Goal: Task Accomplishment & Management: Complete application form

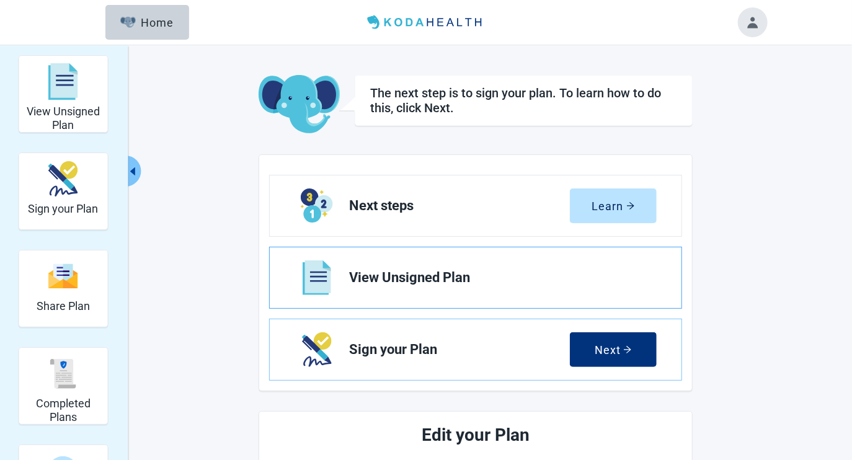
click at [552, 273] on span "View Unsigned Plan" at bounding box center [498, 277] width 298 height 15
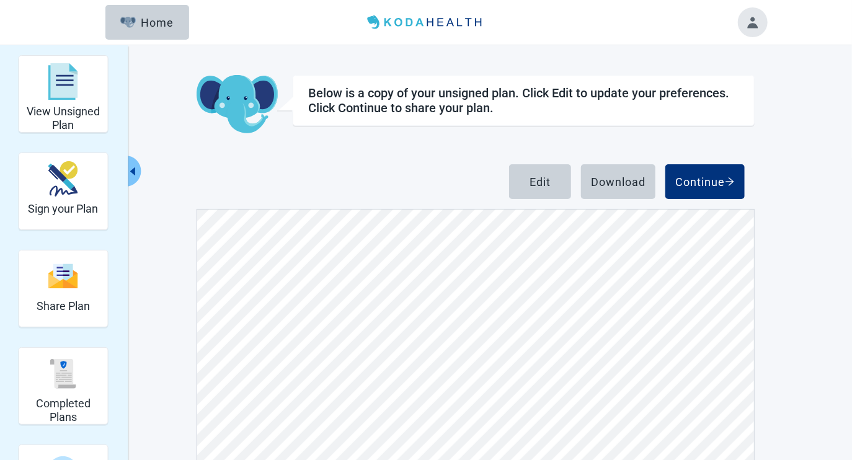
scroll to position [7006, 0]
click at [540, 174] on button "Edit" at bounding box center [540, 181] width 62 height 35
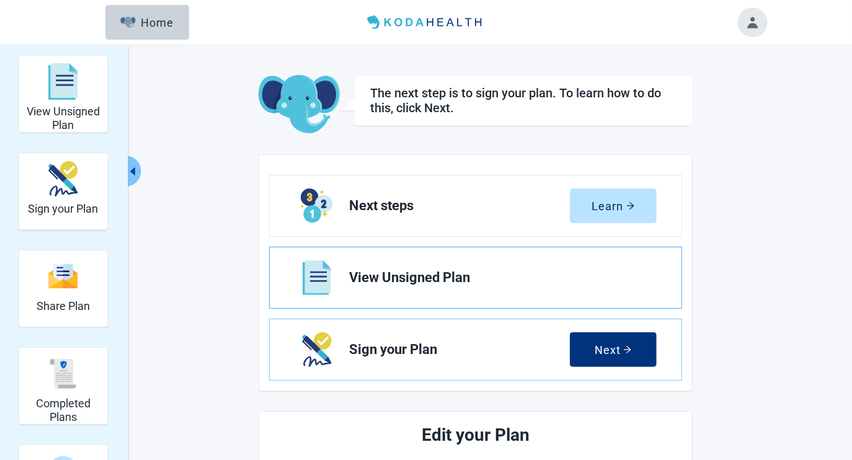
click at [389, 275] on span "View Unsigned Plan" at bounding box center [498, 277] width 298 height 15
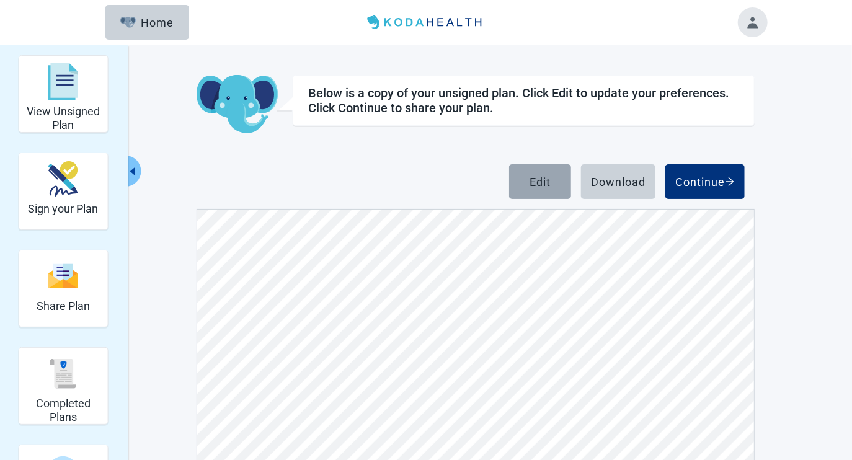
click at [535, 184] on div "Edit" at bounding box center [539, 181] width 21 height 12
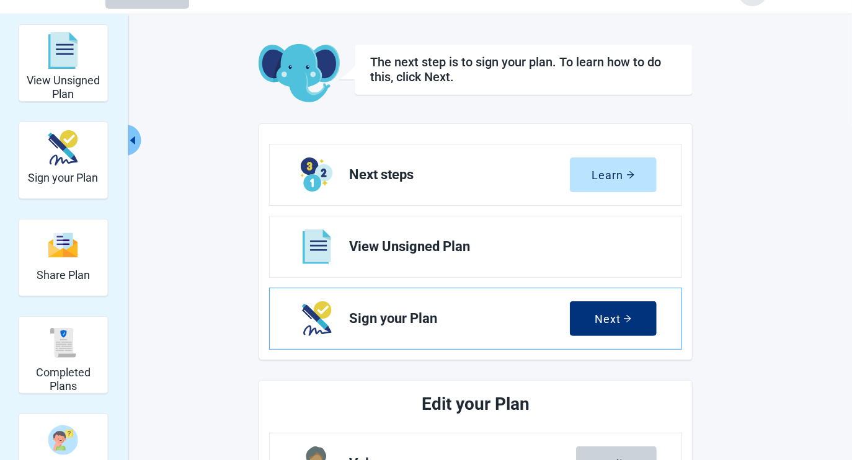
scroll to position [62, 0]
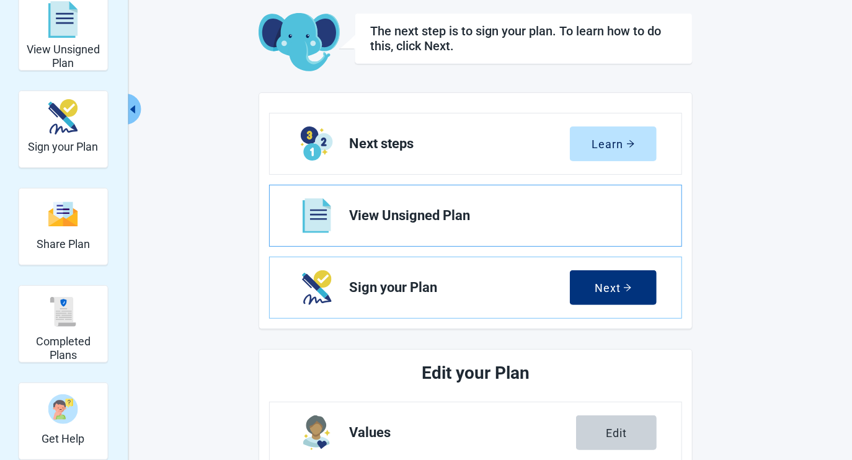
click at [401, 215] on span "View Unsigned Plan" at bounding box center [498, 215] width 298 height 15
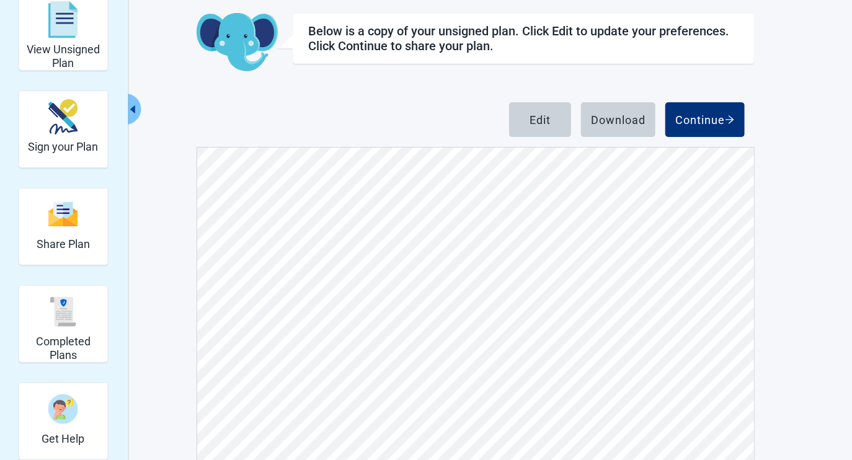
scroll to position [7254, 0]
click at [527, 114] on button "Edit" at bounding box center [540, 119] width 62 height 35
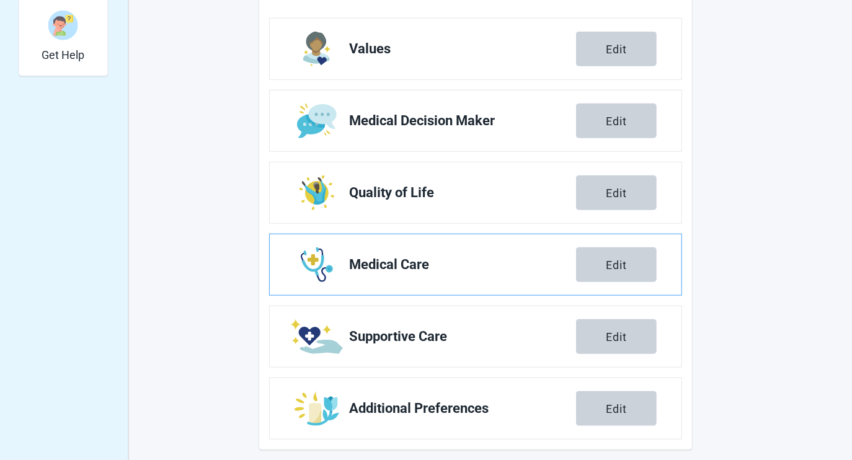
scroll to position [454, 0]
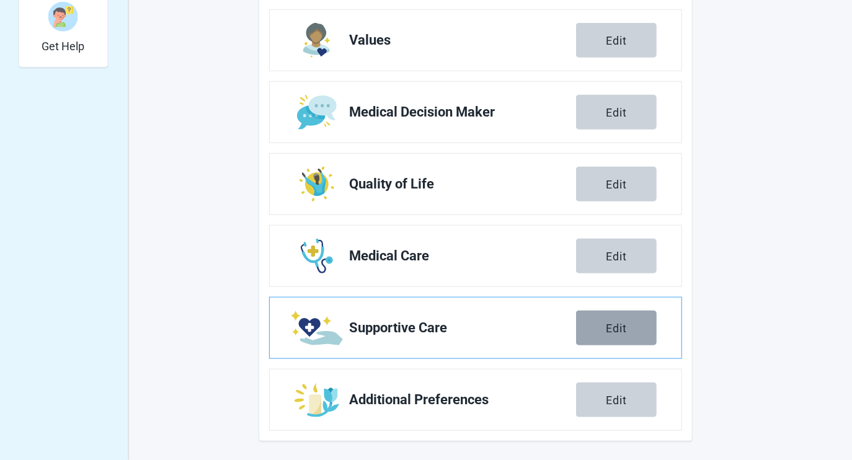
click at [609, 327] on div "Edit" at bounding box center [616, 328] width 21 height 12
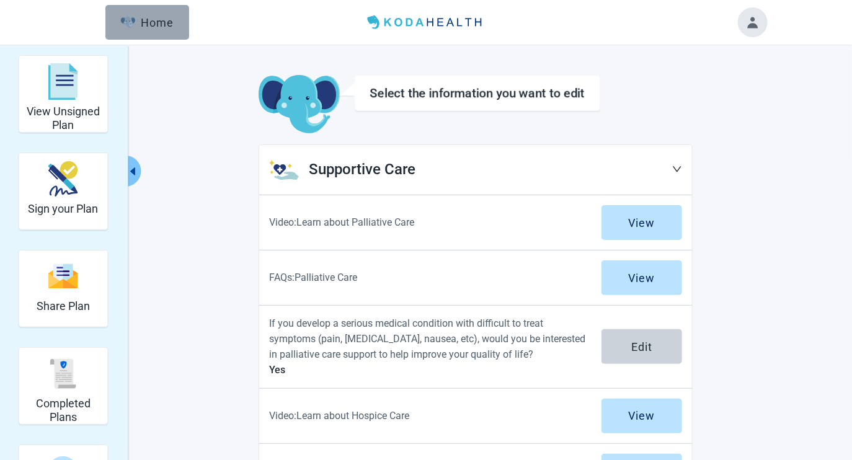
click at [162, 24] on div "Home" at bounding box center [146, 22] width 53 height 12
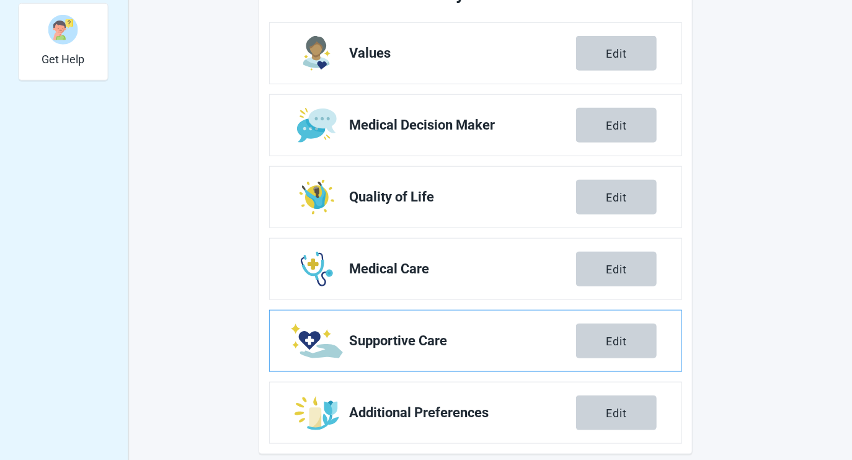
scroll to position [454, 0]
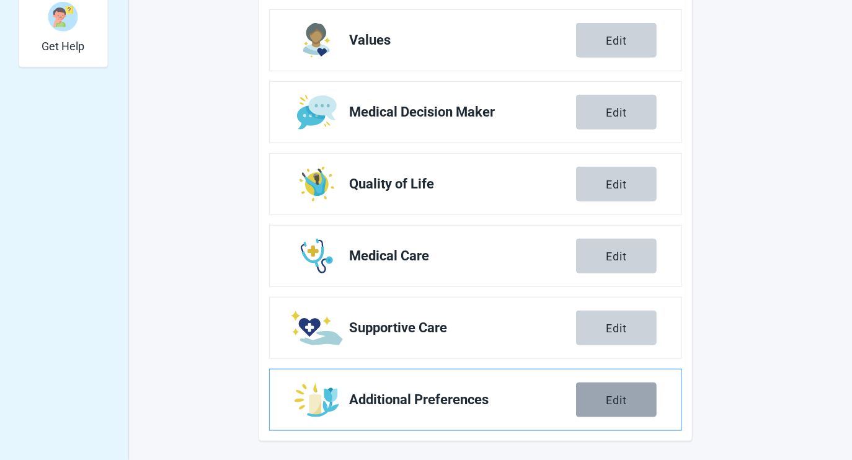
click at [613, 396] on div "Edit" at bounding box center [616, 400] width 21 height 12
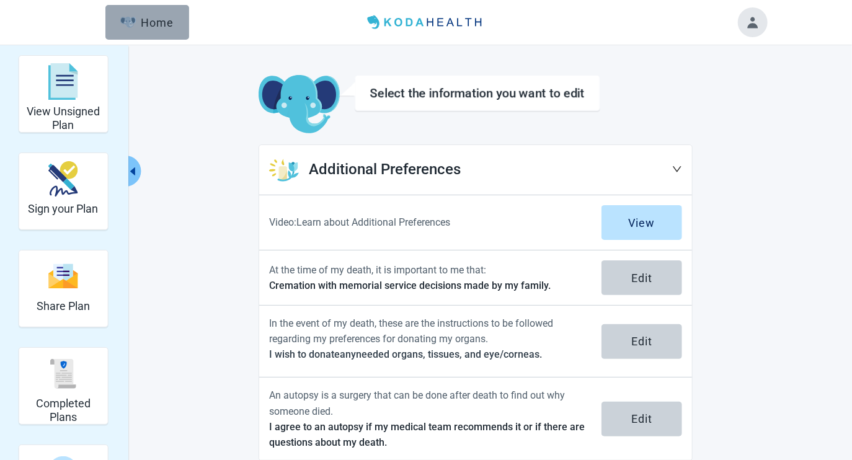
click at [157, 22] on div "Home" at bounding box center [146, 22] width 53 height 12
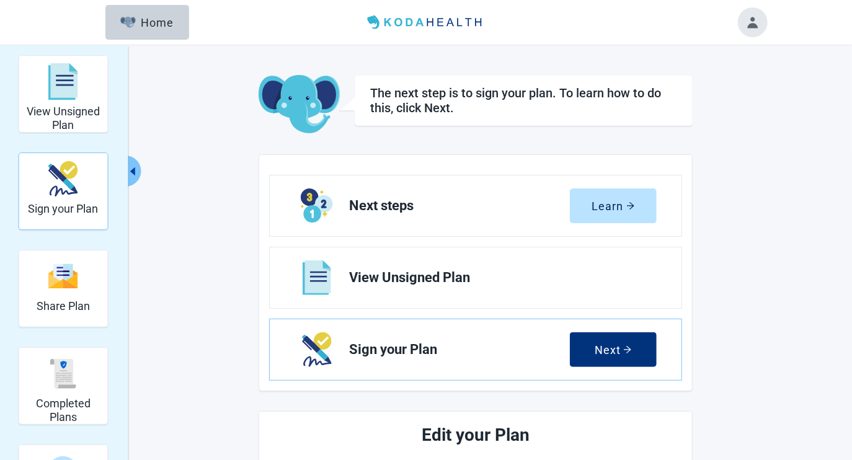
click at [64, 200] on div "Sign your Plan" at bounding box center [63, 179] width 70 height 47
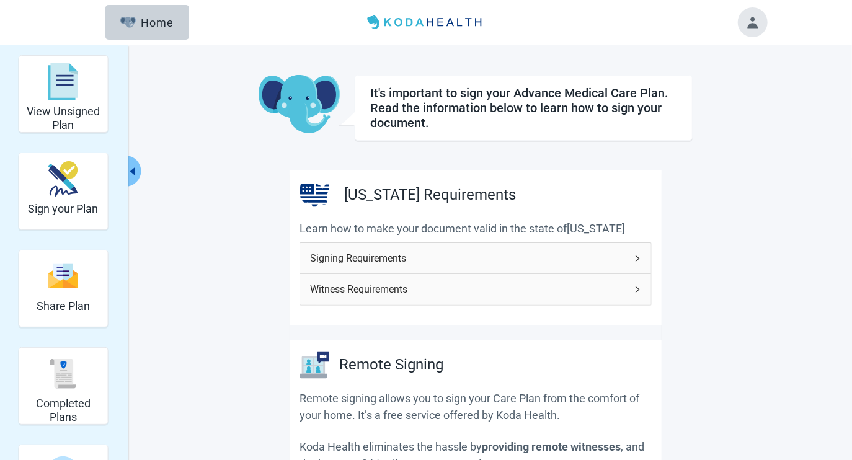
click at [639, 255] on icon "right" at bounding box center [637, 258] width 7 height 7
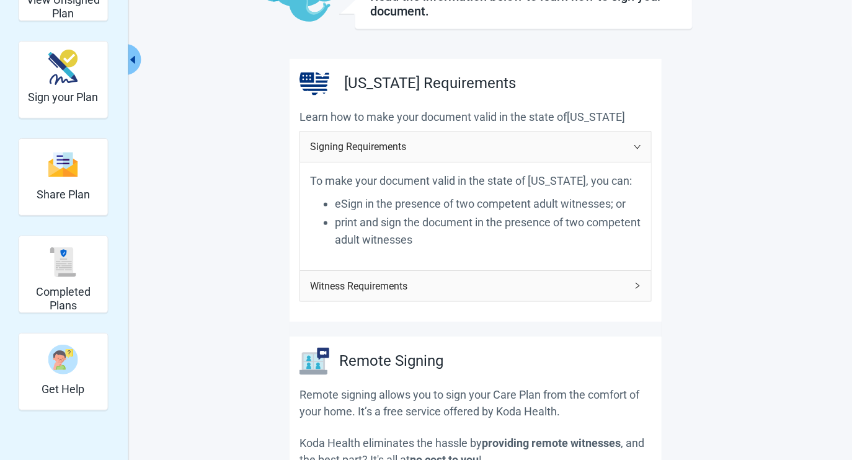
scroll to position [124, 0]
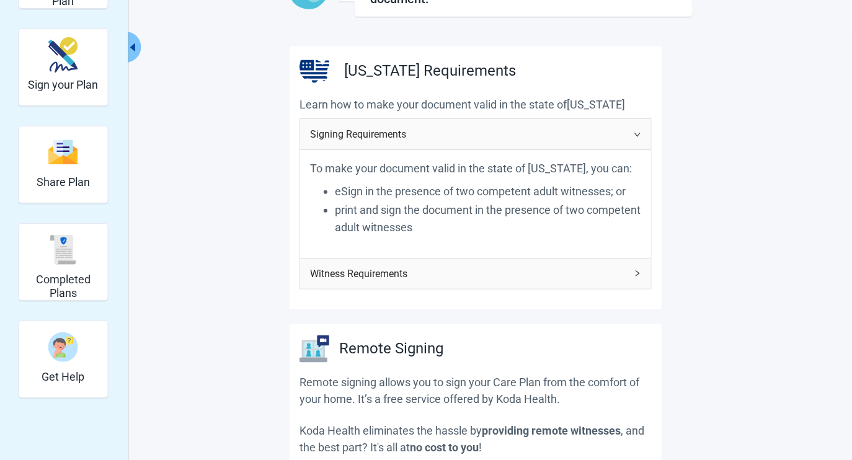
click at [640, 273] on div "Witness Requirements" at bounding box center [475, 274] width 351 height 30
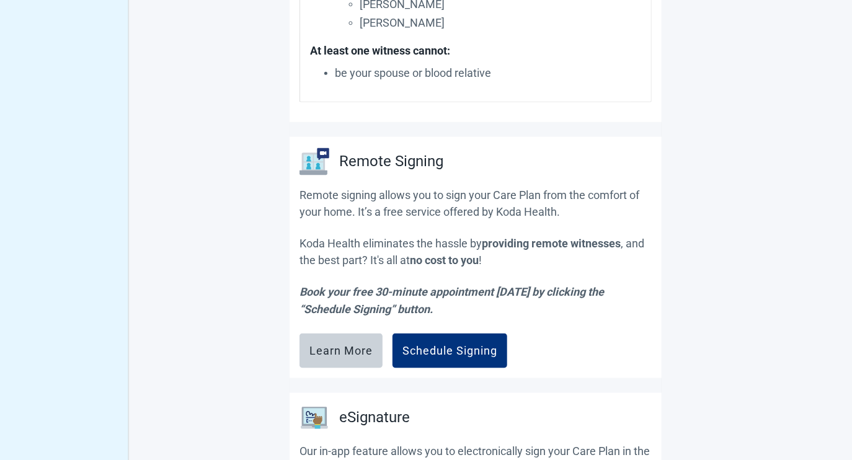
scroll to position [682, 0]
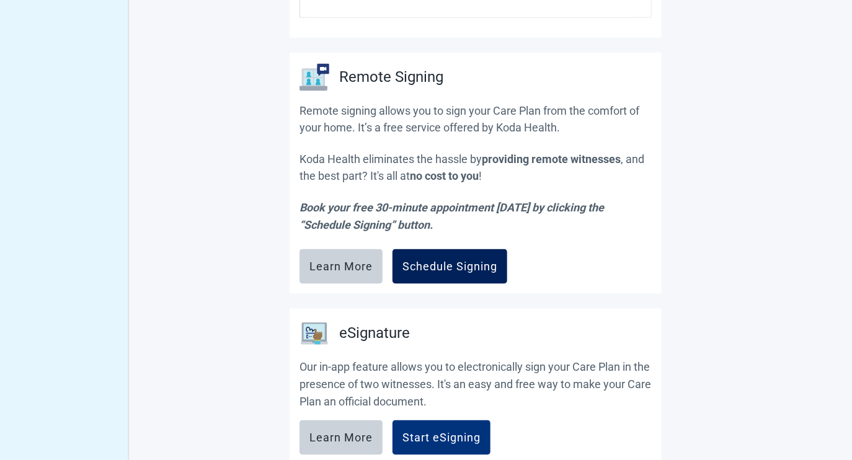
click at [448, 267] on div "Schedule Signing" at bounding box center [449, 266] width 95 height 12
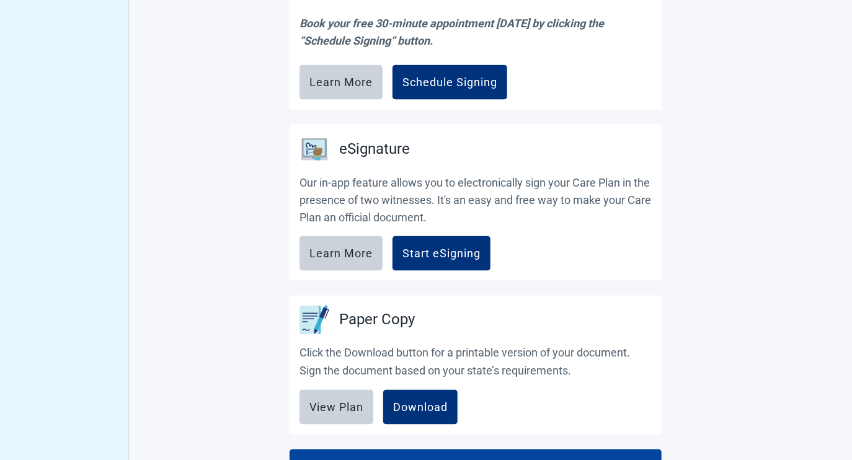
scroll to position [868, 0]
